Goal: Obtain resource: Download file/media

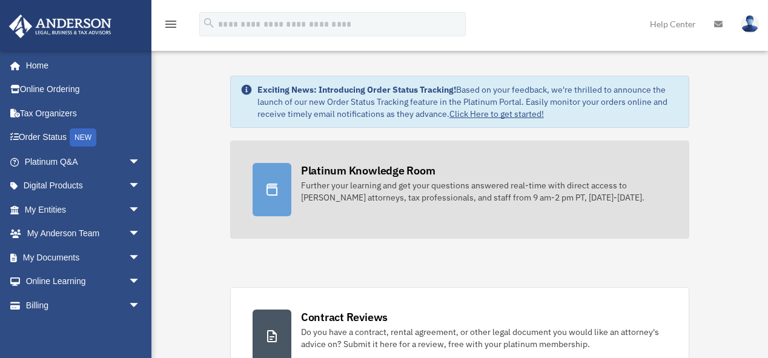
click at [334, 174] on div "Platinum Knowledge Room" at bounding box center [368, 170] width 134 height 15
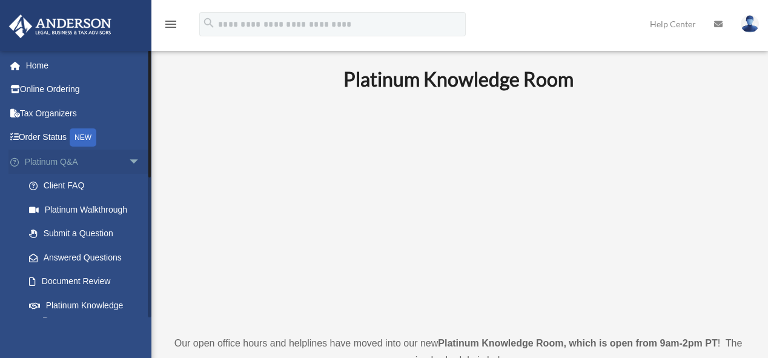
click at [128, 155] on span "arrow_drop_down" at bounding box center [140, 162] width 24 height 25
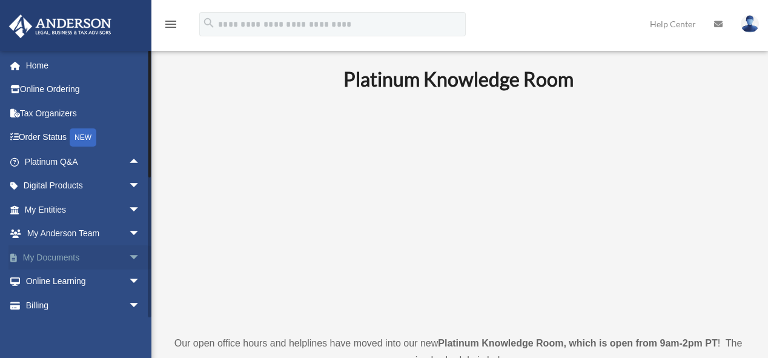
click at [102, 259] on link "My Documents arrow_drop_down" at bounding box center [83, 257] width 150 height 24
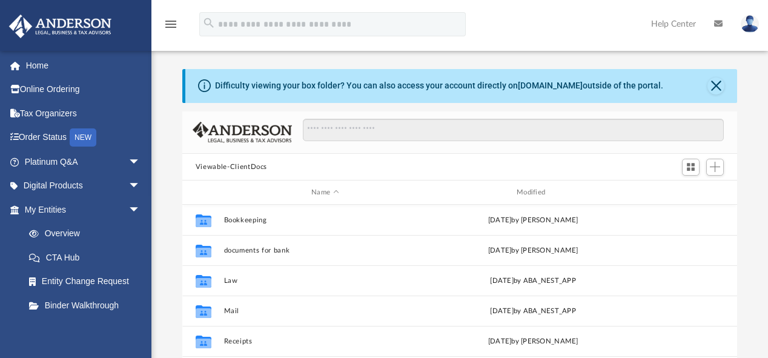
scroll to position [268, 548]
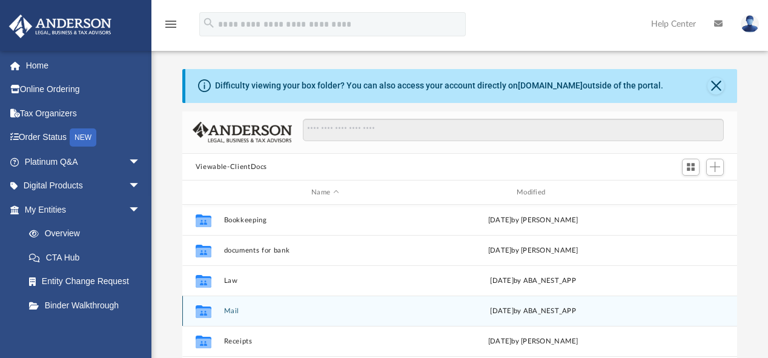
click at [279, 317] on div "Collaborated Folder Mail today by ABA_NEST_APP" at bounding box center [459, 311] width 555 height 30
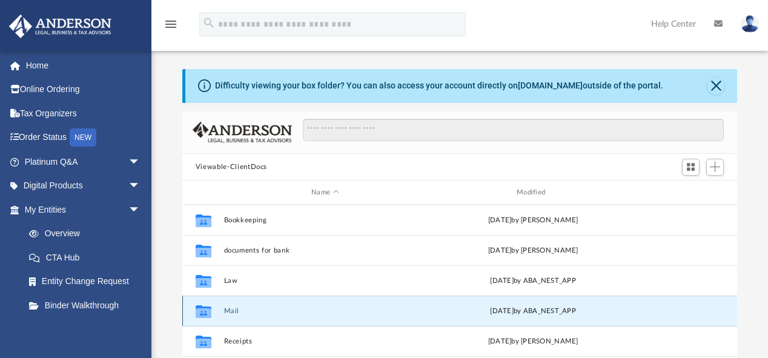
click at [279, 317] on div "Collaborated Folder Mail today by ABA_NEST_APP" at bounding box center [459, 311] width 555 height 30
click at [236, 311] on button "Mail" at bounding box center [324, 311] width 203 height 8
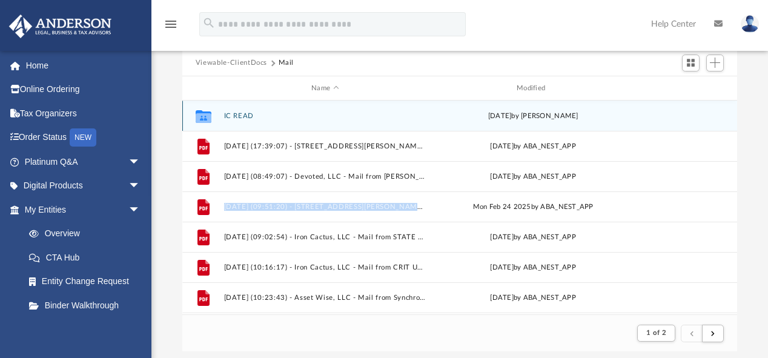
scroll to position [108, 0]
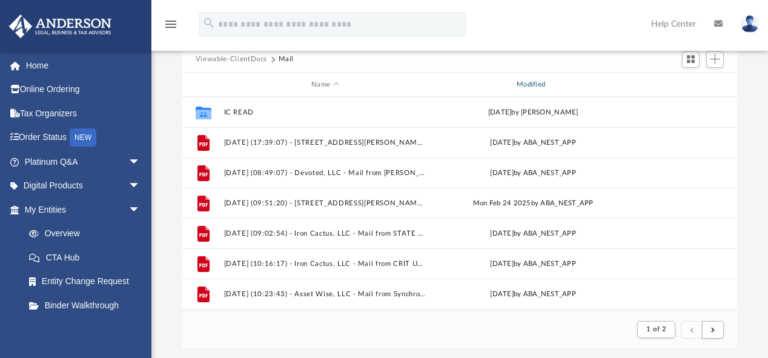
click at [526, 85] on div "Modified" at bounding box center [532, 84] width 203 height 11
click at [525, 83] on div "Modified" at bounding box center [532, 84] width 203 height 11
click at [529, 85] on div "Modified" at bounding box center [532, 84] width 203 height 11
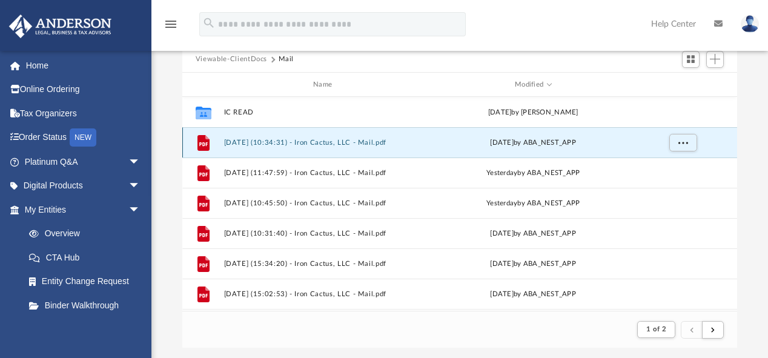
click at [374, 140] on button "2025.09.24 (10:34:31) - Iron Cactus, LLC - Mail.pdf" at bounding box center [324, 143] width 203 height 8
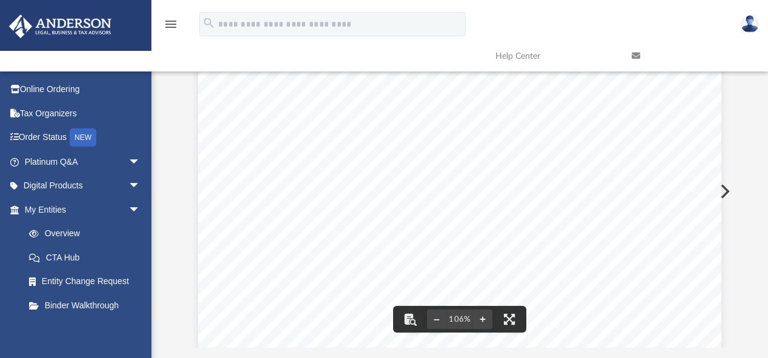
scroll to position [0, 0]
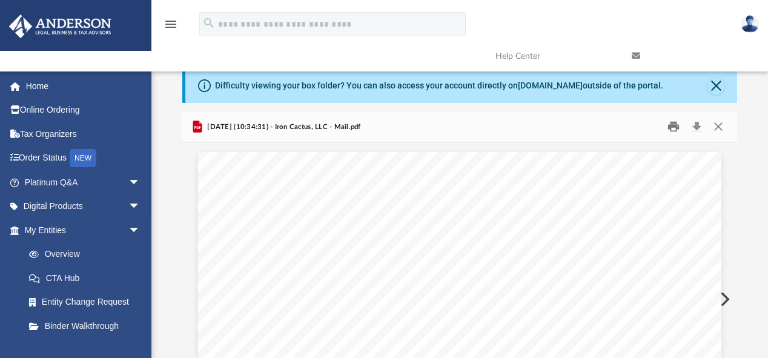
click at [673, 129] on button "Print" at bounding box center [674, 126] width 24 height 19
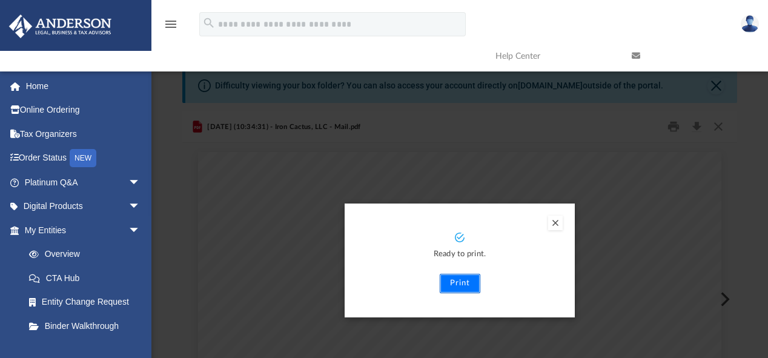
click at [458, 287] on button "Print" at bounding box center [460, 283] width 41 height 19
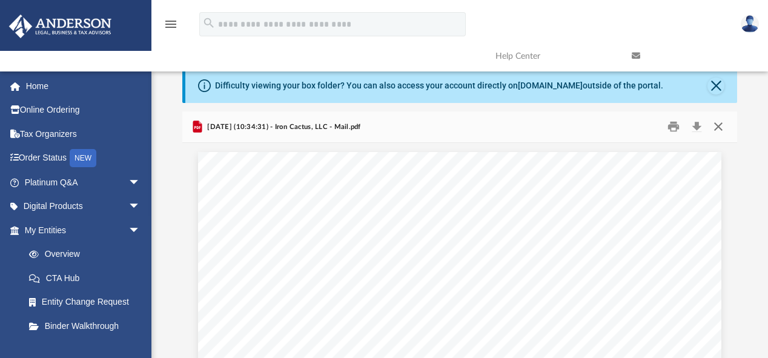
click at [718, 126] on button "Close" at bounding box center [718, 126] width 22 height 19
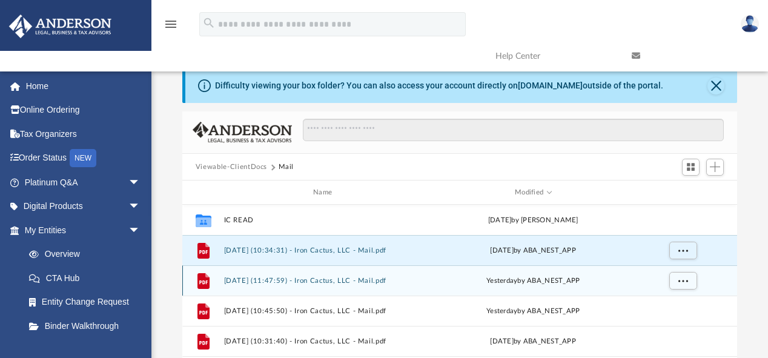
click at [373, 282] on button "2025.09.23 (11:47:59) - Iron Cactus, LLC - Mail.pdf" at bounding box center [324, 281] width 203 height 8
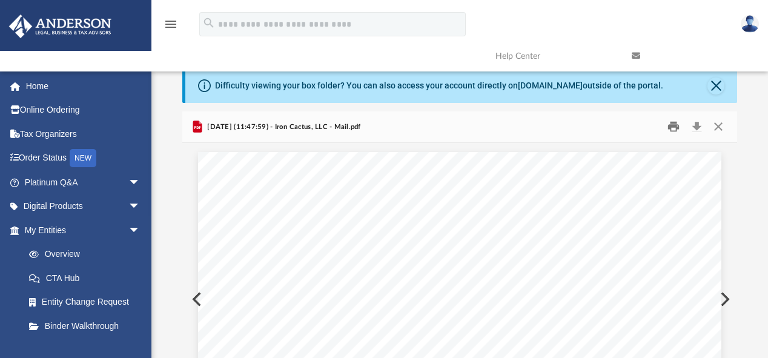
click at [670, 125] on button "Print" at bounding box center [674, 126] width 24 height 19
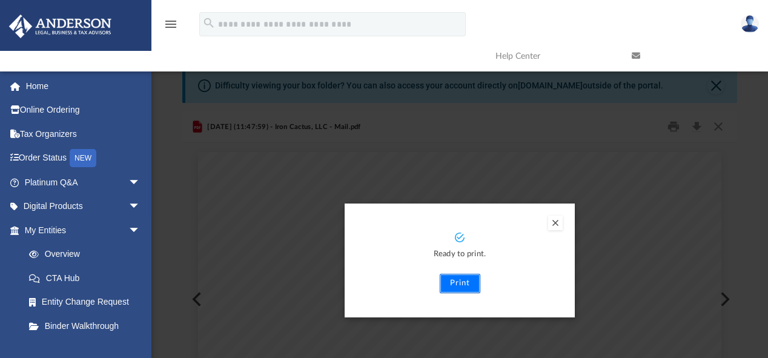
click at [460, 288] on button "Print" at bounding box center [460, 283] width 41 height 19
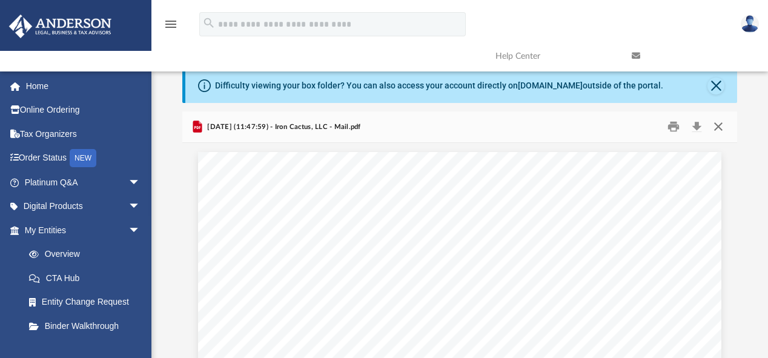
click at [723, 133] on button "Close" at bounding box center [718, 126] width 22 height 19
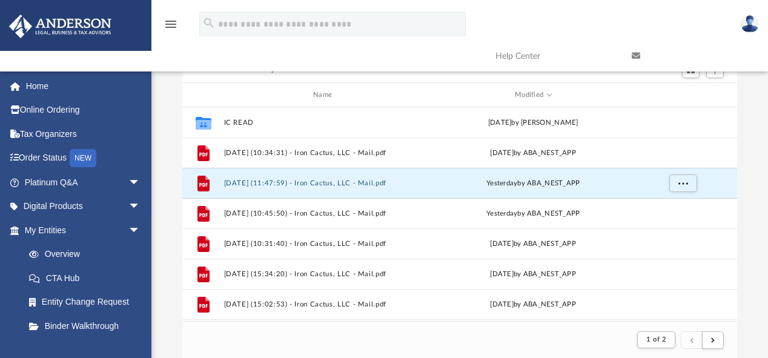
scroll to position [101, 0]
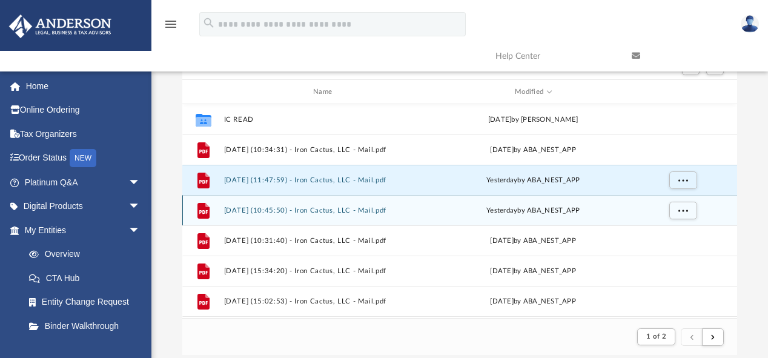
click at [356, 205] on div "File 2025.09.23 (10:45:50) - Iron Cactus, LLC - Mail.pdf yesterday by ABA_NEST_…" at bounding box center [459, 210] width 555 height 30
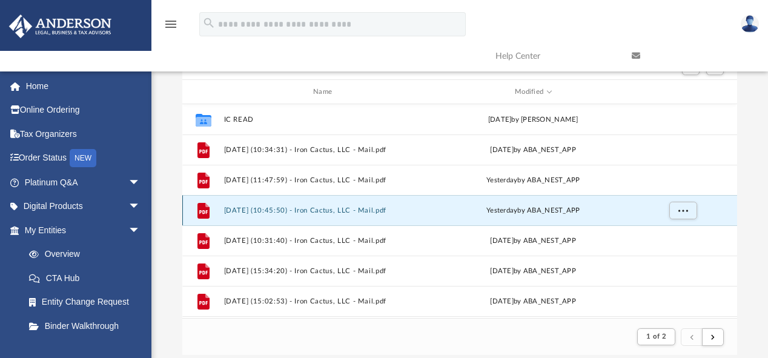
click at [356, 205] on div "File 2025.09.23 (10:45:50) - Iron Cactus, LLC - Mail.pdf yesterday by ABA_NEST_…" at bounding box center [459, 210] width 555 height 30
click at [289, 207] on button "2025.09.23 (10:45:50) - Iron Cactus, LLC - Mail.pdf" at bounding box center [324, 211] width 203 height 8
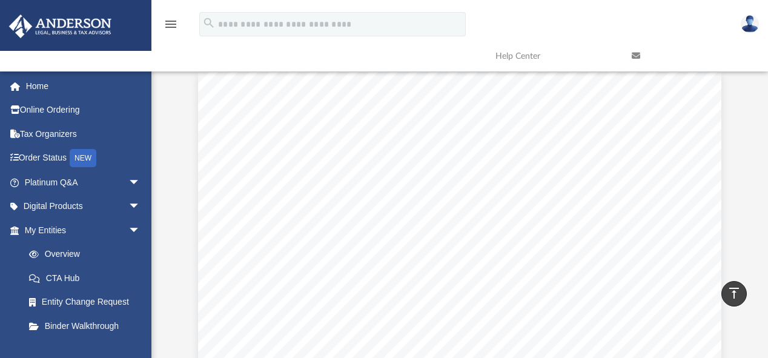
scroll to position [0, 0]
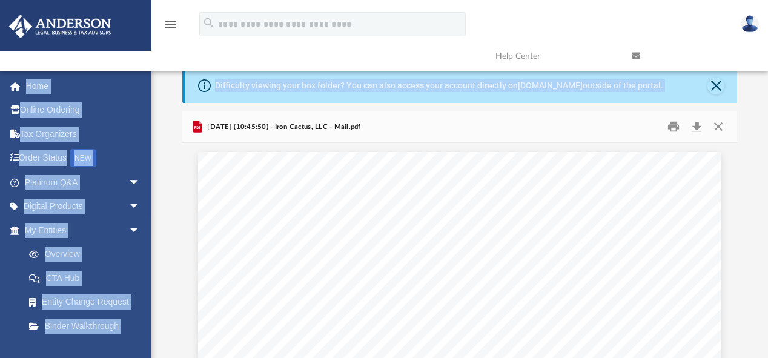
drag, startPoint x: 766, startPoint y: 63, endPoint x: 767, endPoint y: 75, distance: 12.2
click at [767, 75] on div "menu search Site Menu add rfelixinc@gmail.com My Profile Reset Password Logout …" at bounding box center [384, 243] width 768 height 486
click at [670, 126] on button "Print" at bounding box center [674, 126] width 24 height 19
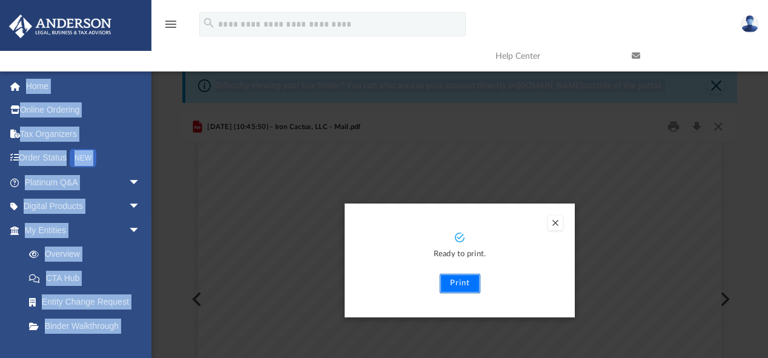
click at [454, 280] on button "Print" at bounding box center [460, 283] width 41 height 19
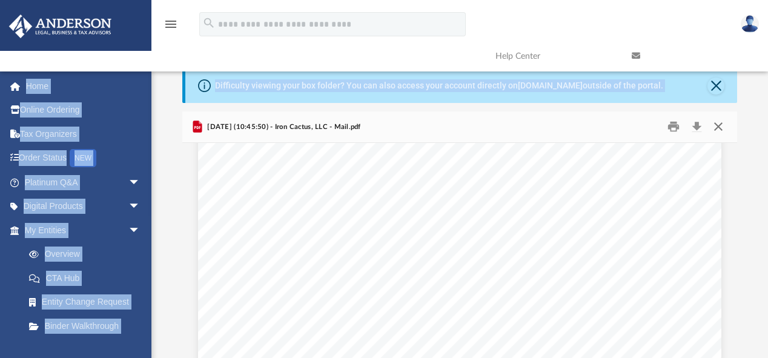
click at [722, 127] on button "Close" at bounding box center [718, 126] width 22 height 19
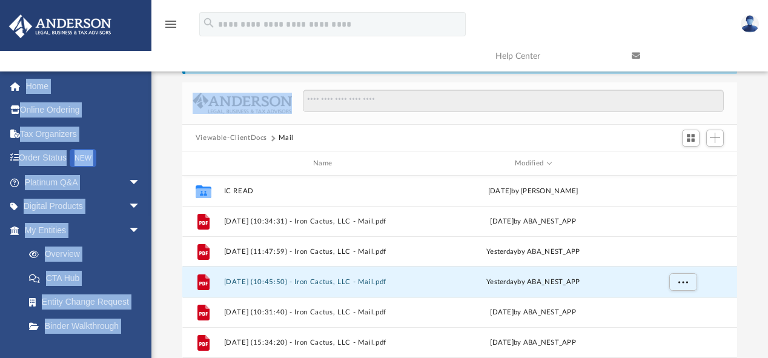
scroll to position [0, 0]
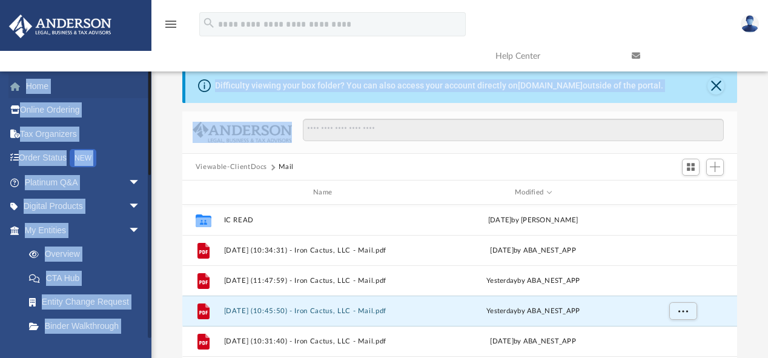
click at [39, 84] on link "Home" at bounding box center [83, 86] width 150 height 24
click at [109, 79] on link "Home" at bounding box center [83, 86] width 150 height 24
